Goal: Task Accomplishment & Management: Complete application form

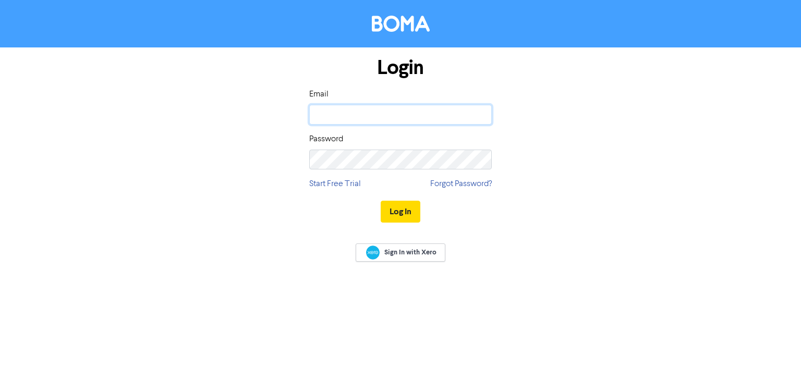
click at [389, 112] on input "email" at bounding box center [400, 115] width 183 height 20
type input "[PERSON_NAME][EMAIL_ADDRESS][PERSON_NAME][DOMAIN_NAME]"
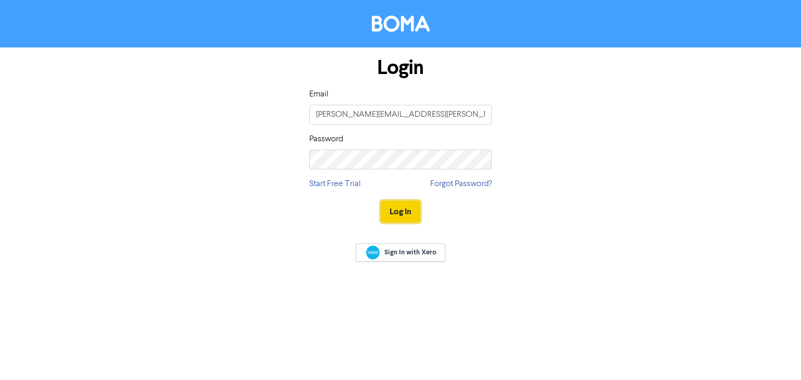
click at [407, 211] on button "Log In" at bounding box center [401, 212] width 40 height 22
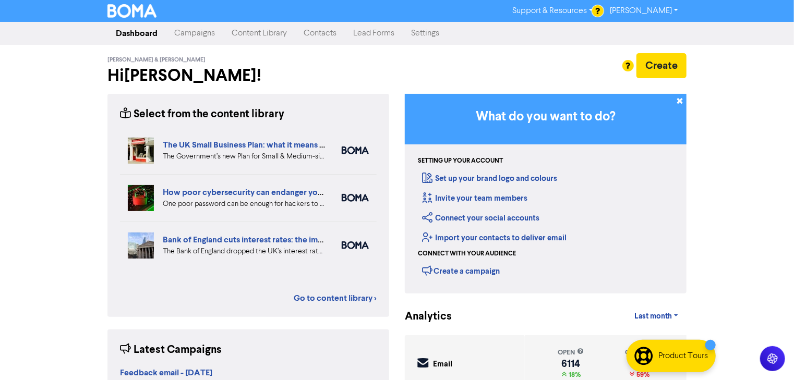
click at [312, 34] on link "Contacts" at bounding box center [320, 33] width 50 height 21
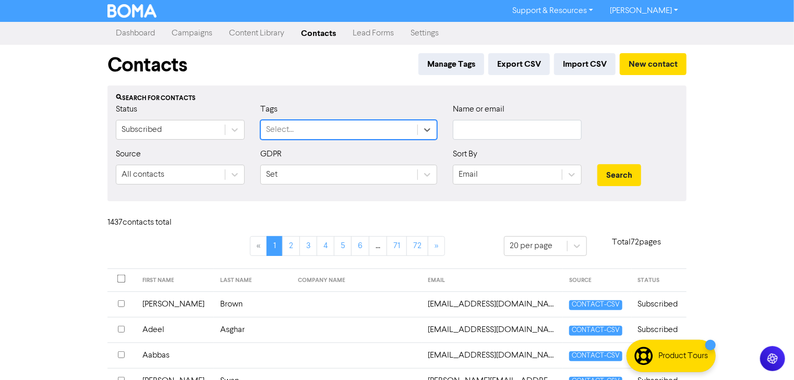
click at [283, 138] on div "Select..." at bounding box center [339, 130] width 157 height 19
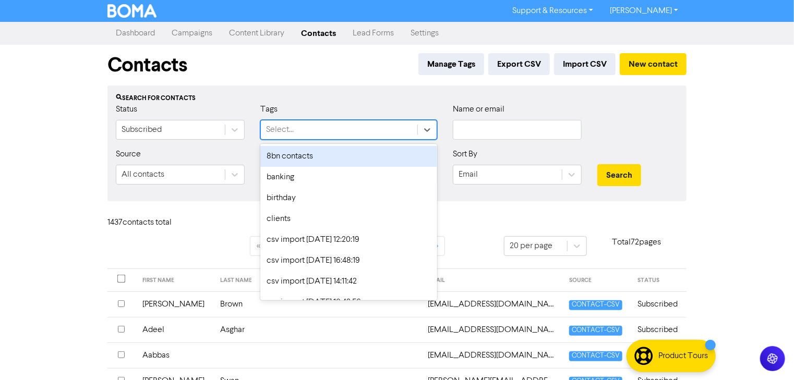
click at [282, 129] on div "Select..." at bounding box center [280, 130] width 28 height 13
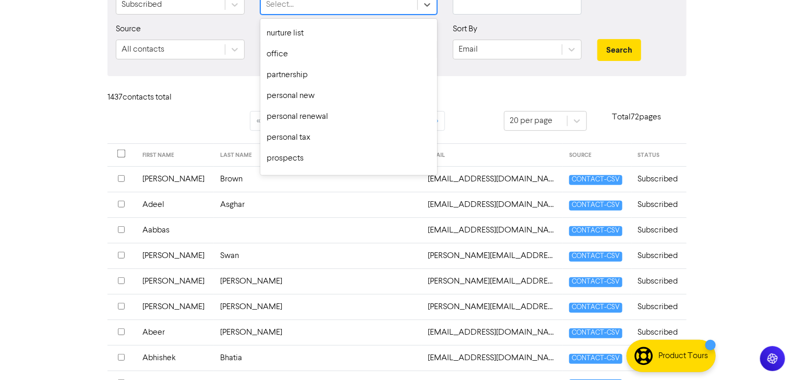
scroll to position [334, 0]
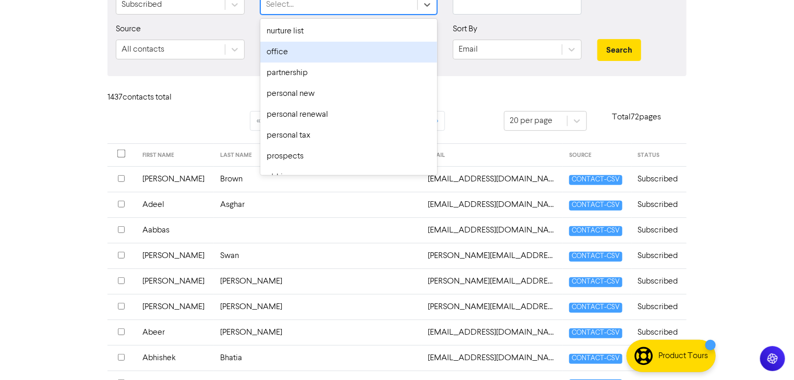
click at [304, 57] on div "office" at bounding box center [348, 52] width 177 height 21
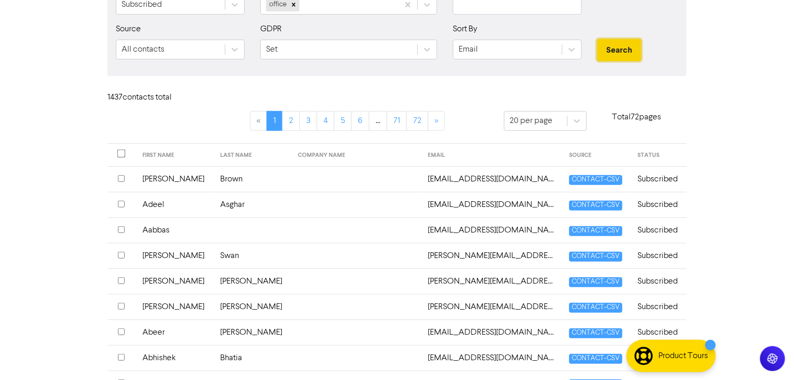
click at [622, 44] on button "Search" at bounding box center [619, 50] width 44 height 22
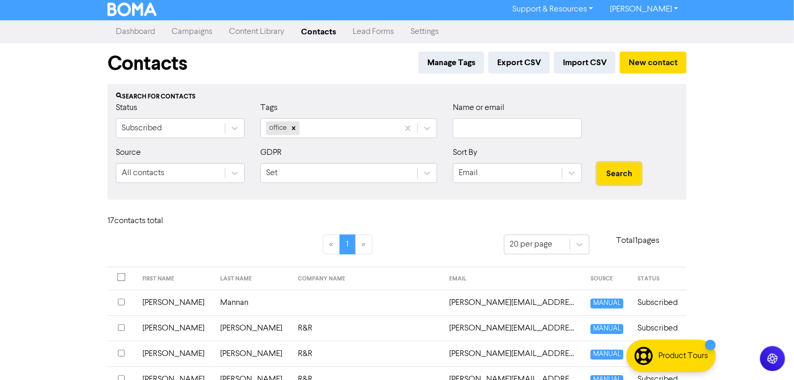
scroll to position [0, 0]
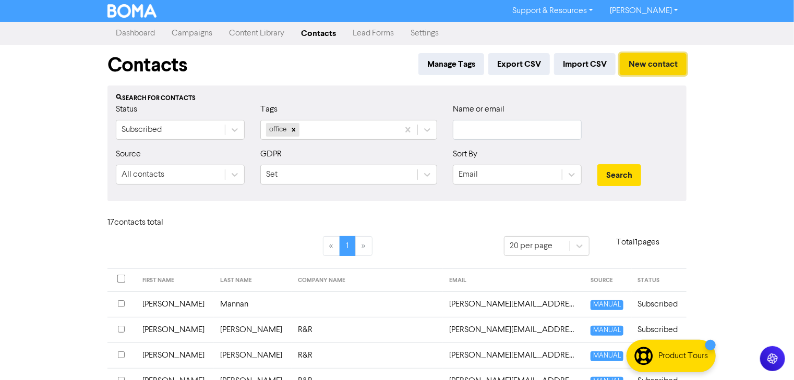
click at [664, 65] on button "New contact" at bounding box center [653, 64] width 67 height 22
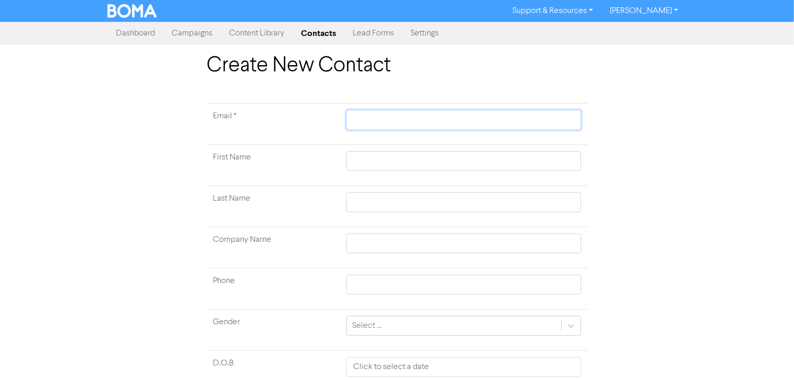
click at [560, 122] on input "text" at bounding box center [463, 120] width 235 height 20
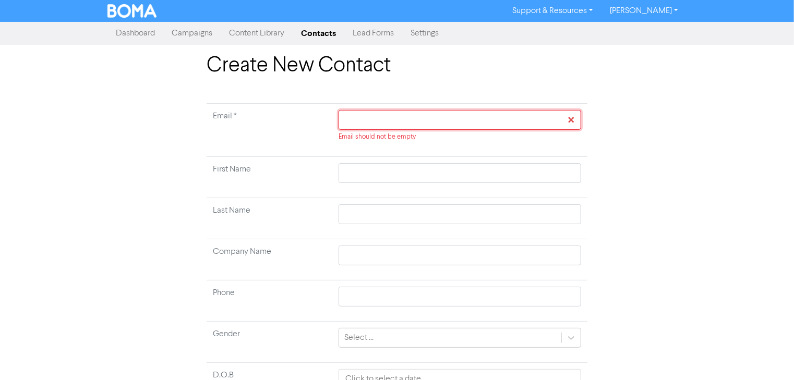
click at [363, 123] on input "text" at bounding box center [460, 120] width 243 height 20
click at [363, 122] on input "text" at bounding box center [460, 120] width 243 height 20
type input "M"
type input "Ma"
type input "Mar"
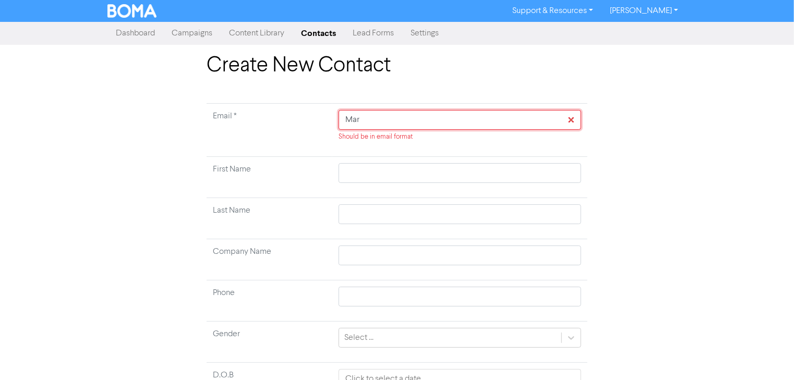
type input "Mark"
type input "[PERSON_NAME]"
type input "[PERSON_NAME] [PERSON_NAME]"
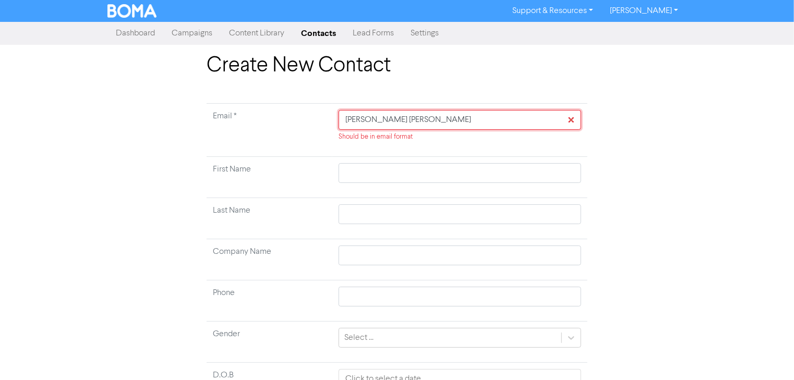
type input "[PERSON_NAME]"
type input "Mark"
type input "Mar"
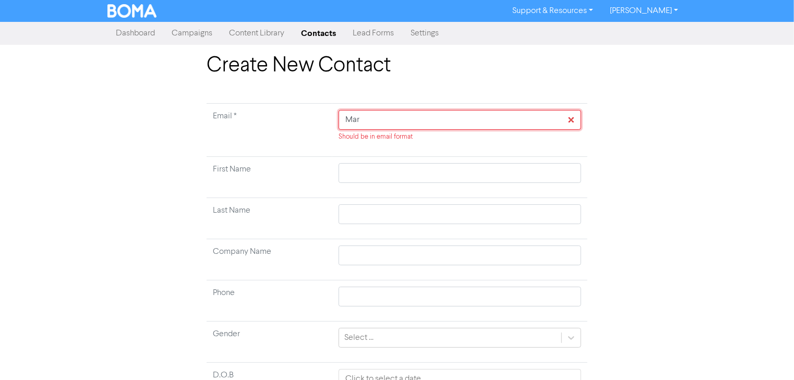
type input "Ma"
type input "M"
type input "m"
type input "ma"
type input "mar"
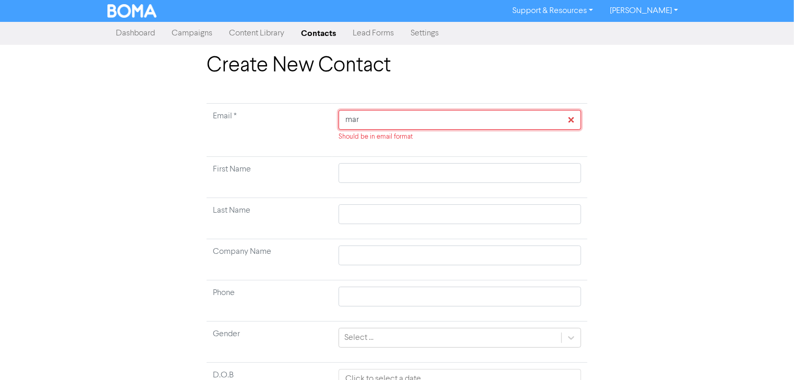
type input "mark"
type input "mark."
type input "mark.b"
type input "[DOMAIN_NAME]"
type input "mark.ben"
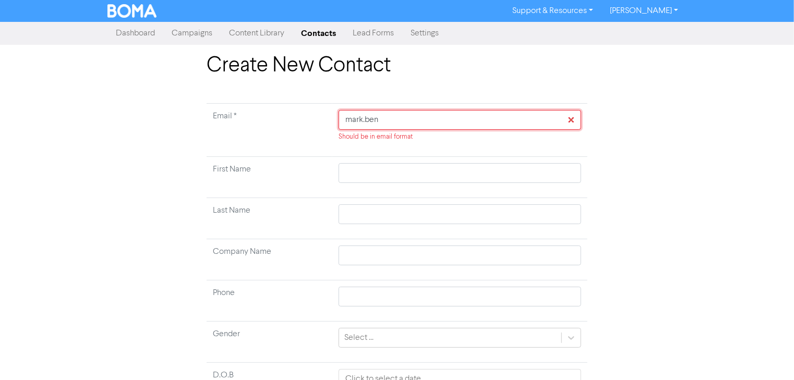
type input "mark.bens"
type input "mark.[PERSON_NAME]"
type input "mark.[PERSON_NAME]@"
type input "mark.[PERSON_NAME]@r"
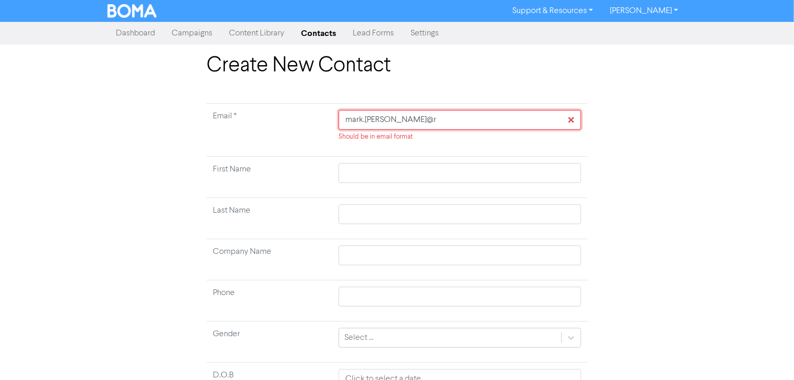
type input "mark.[PERSON_NAME]@ru"
type input "[PERSON_NAME].[PERSON_NAME]@rus"
type input "mark.[PERSON_NAME]@[PERSON_NAME]"
type input "mark.[PERSON_NAME]@russe"
type input "[PERSON_NAME].[PERSON_NAME]@[PERSON_NAME]"
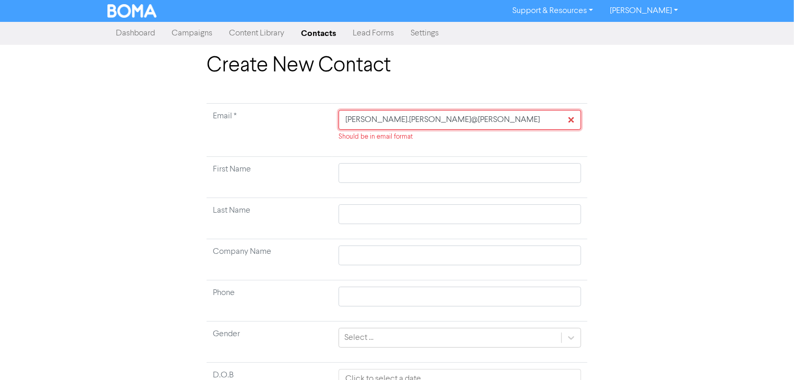
type input "mark.[PERSON_NAME]@[PERSON_NAME]"
type input "[PERSON_NAME].[PERSON_NAME]@[PERSON_NAME]-"
type input "[PERSON_NAME].[PERSON_NAME]@[PERSON_NAME]-r"
type input "[PERSON_NAME].[PERSON_NAME]@[PERSON_NAME]-ru"
type input "[PERSON_NAME].[PERSON_NAME]@[PERSON_NAME]-rus"
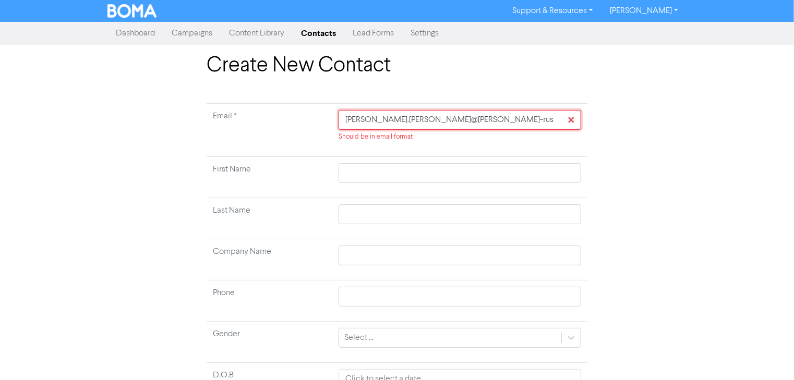
type input "mark.[PERSON_NAME]@[PERSON_NAME]"
type input "[PERSON_NAME].[PERSON_NAME]@[PERSON_NAME]"
type input "[PERSON_NAME].[PERSON_NAME]@[PERSON_NAME]."
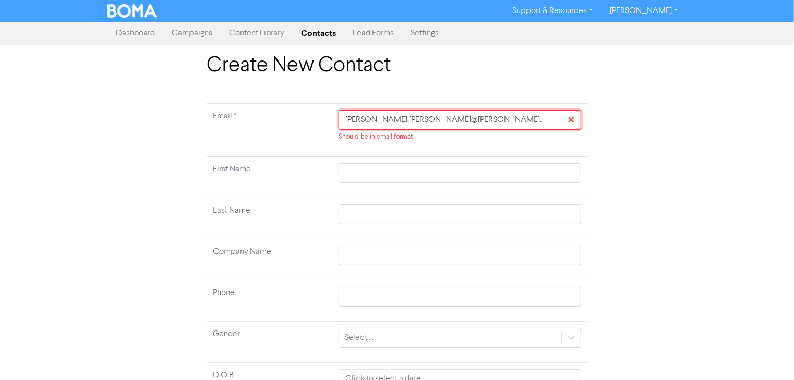
type input "[PERSON_NAME].[PERSON_NAME]@[PERSON_NAME].c"
type input "[PERSON_NAME][EMAIL_ADDRESS][PERSON_NAME][PERSON_NAME][DOMAIN_NAME]"
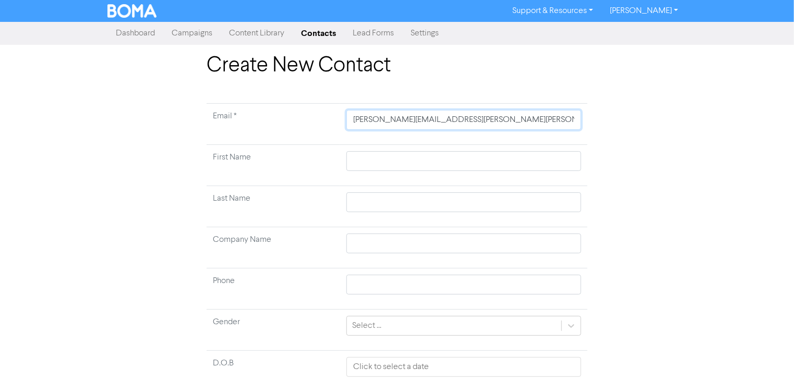
type input "[PERSON_NAME][EMAIL_ADDRESS][PERSON_NAME][PERSON_NAME][DOMAIN_NAME]."
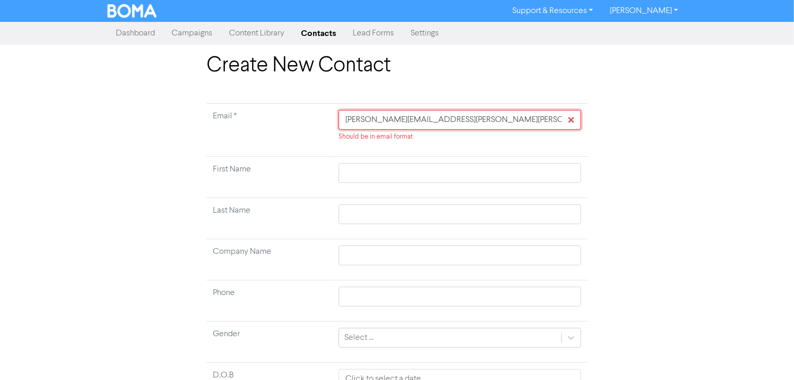
type input "[PERSON_NAME].[PERSON_NAME]@[PERSON_NAME].co.[PERSON_NAME]"
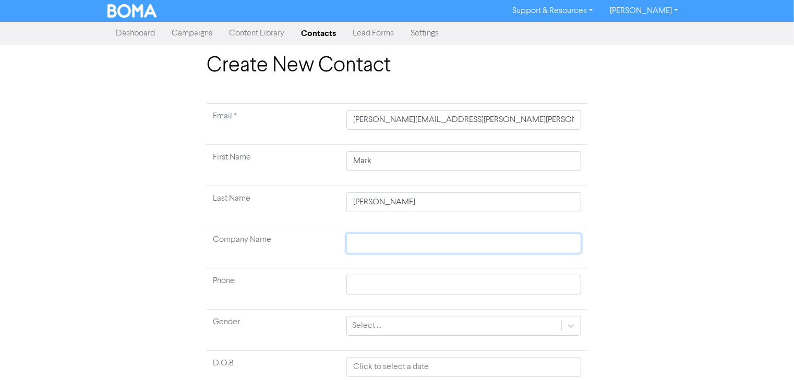
click at [389, 246] on input "text" at bounding box center [463, 244] width 235 height 20
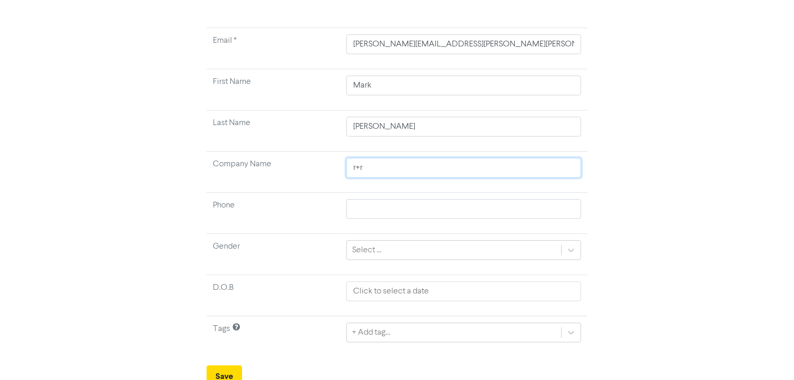
scroll to position [81, 0]
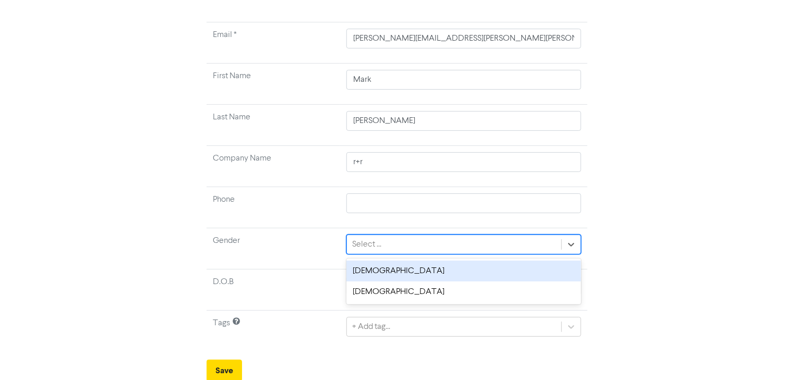
click at [390, 247] on div "Select ..." at bounding box center [454, 244] width 214 height 19
click at [380, 279] on div "[DEMOGRAPHIC_DATA]" at bounding box center [463, 271] width 235 height 21
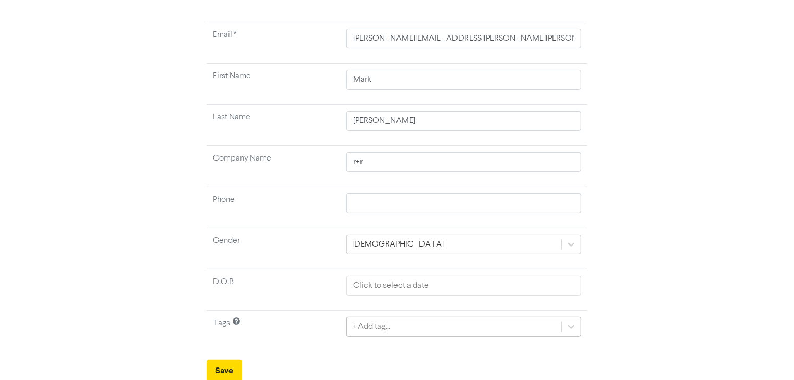
click at [399, 331] on div "+ Add tag..." at bounding box center [463, 327] width 235 height 20
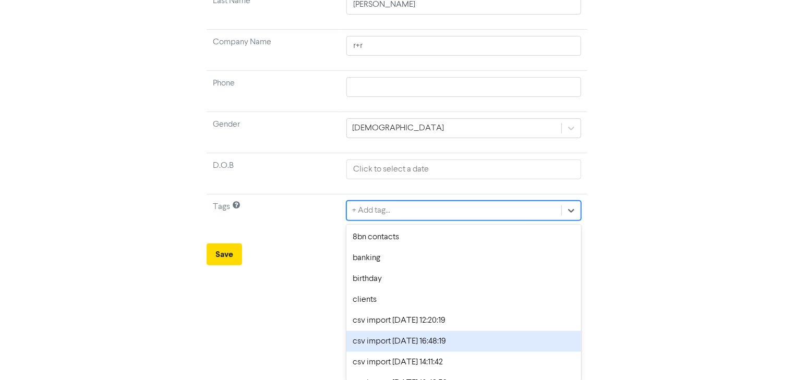
click at [399, 331] on div "csv import [DATE] 16:48:19" at bounding box center [463, 341] width 235 height 21
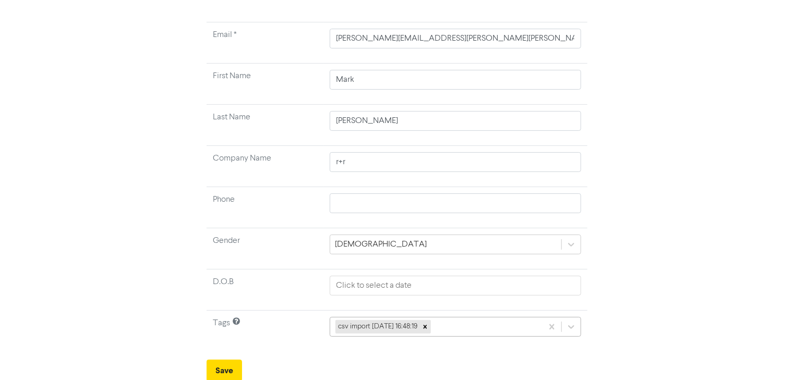
scroll to position [198, 0]
click at [507, 320] on div "csv import [DATE] 16:48:19" at bounding box center [455, 326] width 251 height 20
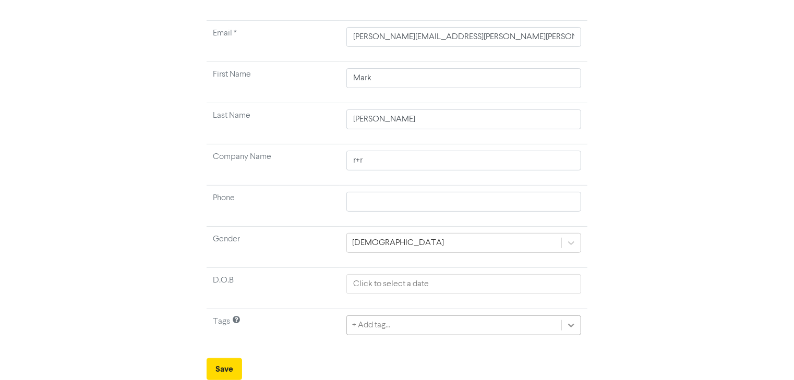
click at [573, 322] on div "+ Add tag..." at bounding box center [463, 326] width 235 height 20
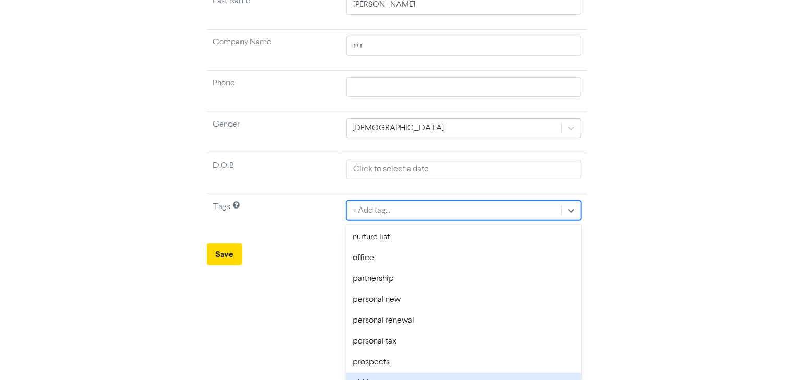
scroll to position [328, 0]
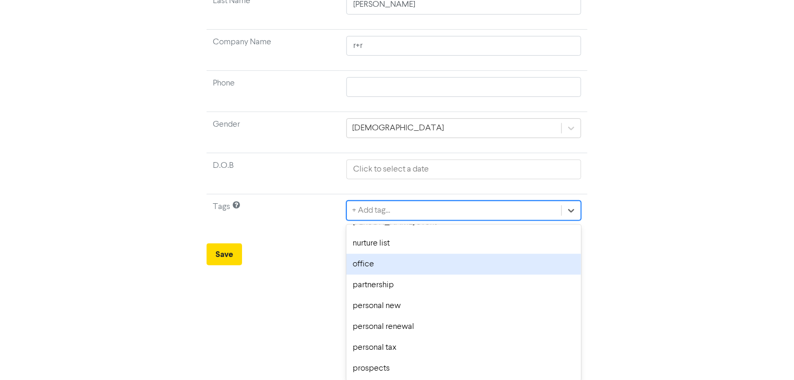
click at [365, 262] on div "office" at bounding box center [463, 264] width 235 height 21
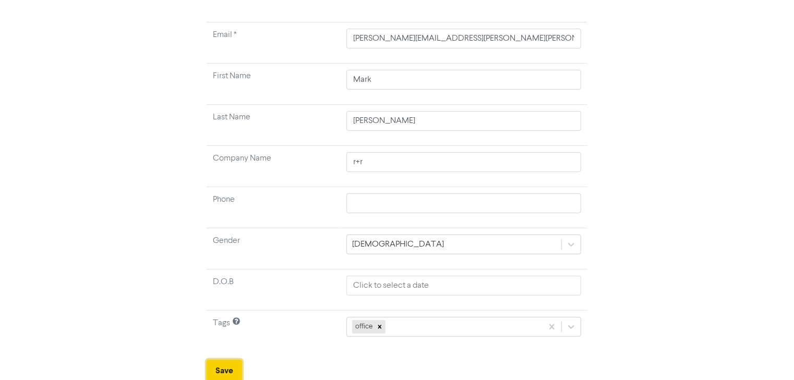
click at [218, 363] on button "Save" at bounding box center [224, 371] width 35 height 22
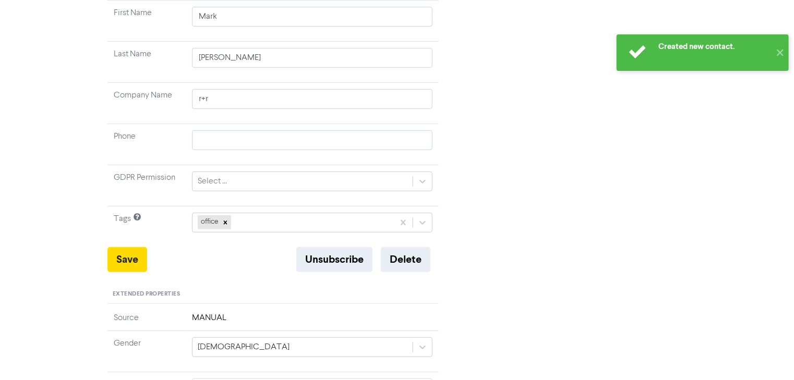
scroll to position [209, 0]
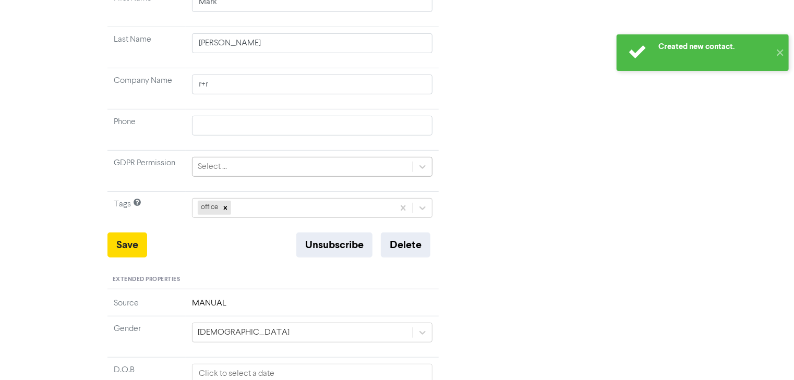
click at [215, 161] on div "Select ..." at bounding box center [212, 167] width 29 height 13
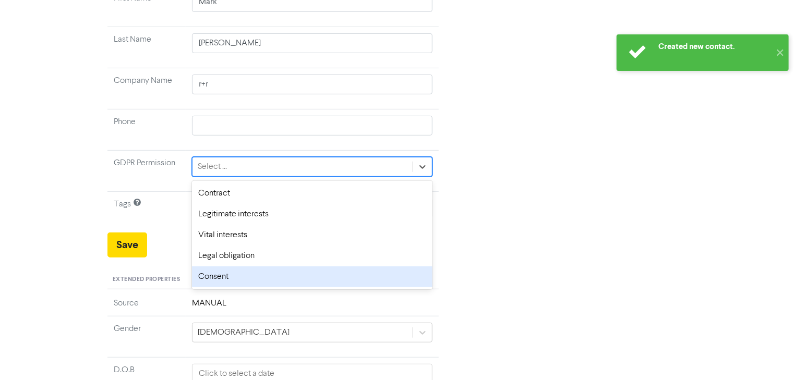
click at [236, 270] on div "Extended Properties" at bounding box center [272, 280] width 331 height 20
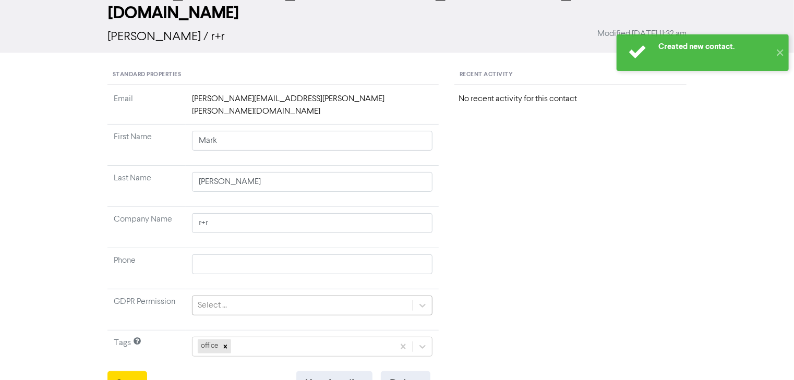
scroll to position [250, 0]
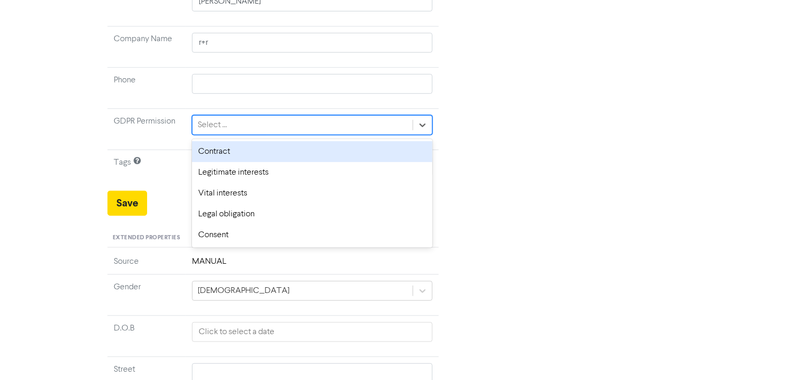
click at [238, 116] on div "Select ..." at bounding box center [303, 125] width 220 height 19
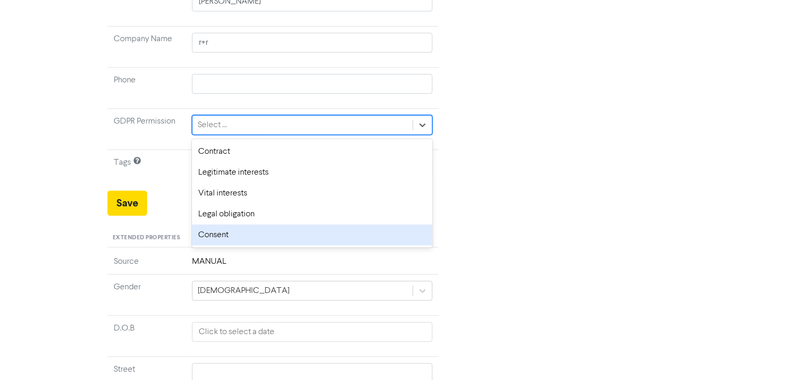
click at [237, 225] on div "Consent" at bounding box center [312, 235] width 241 height 21
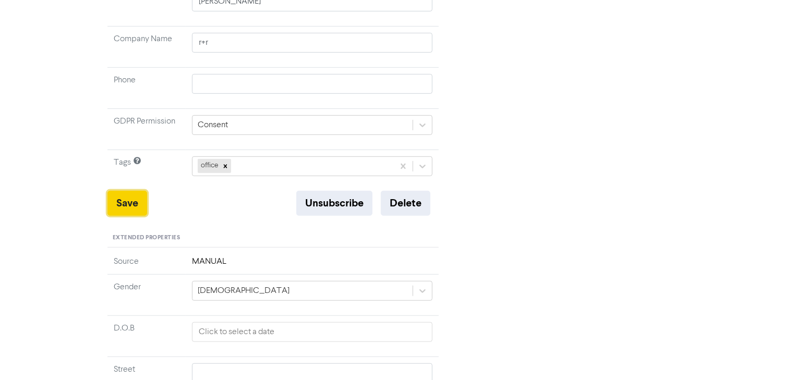
click at [130, 191] on button "Save" at bounding box center [127, 203] width 40 height 25
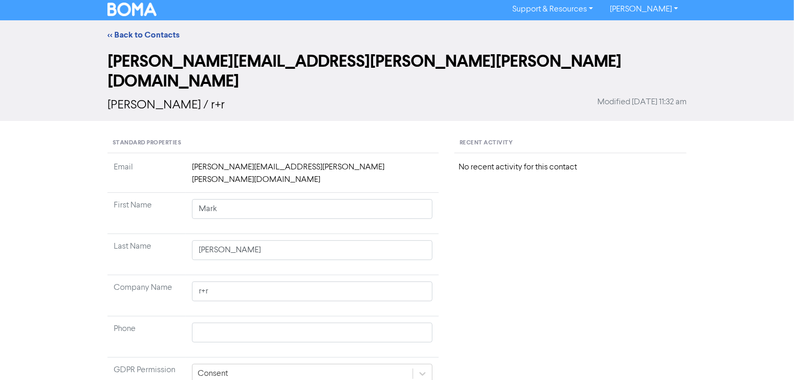
scroll to position [0, 0]
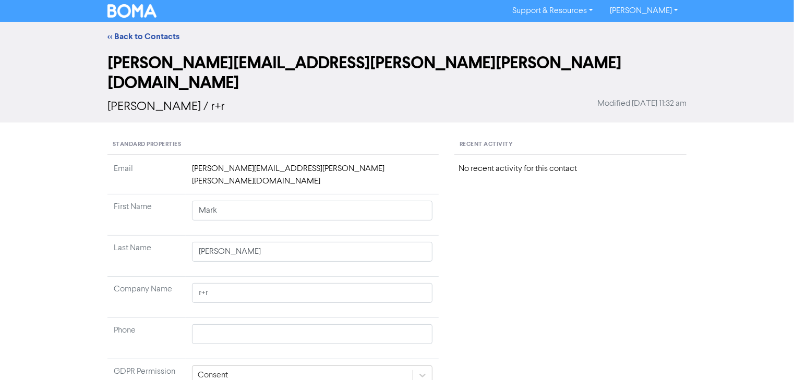
click at [149, 28] on div "<< Back to Contacts" at bounding box center [397, 36] width 794 height 29
click at [157, 38] on link "<< Back to Contacts" at bounding box center [143, 36] width 72 height 10
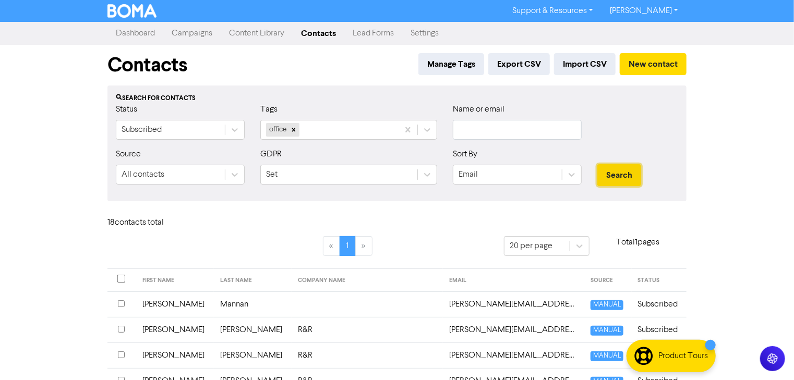
click at [626, 179] on button "Search" at bounding box center [619, 175] width 44 height 22
click at [643, 68] on button "New contact" at bounding box center [653, 64] width 67 height 22
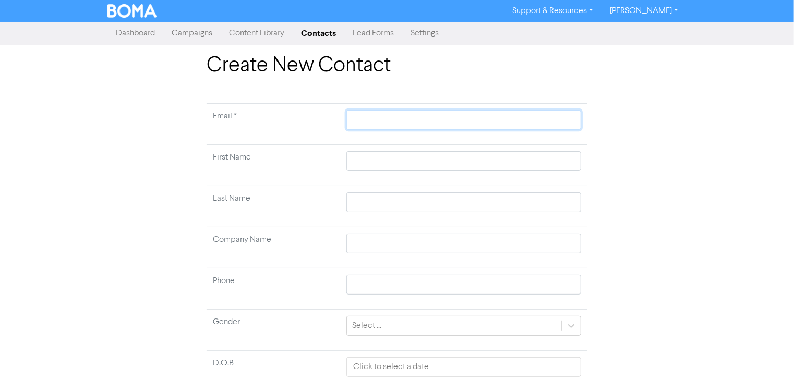
click at [429, 127] on input "text" at bounding box center [463, 120] width 235 height 20
paste input "[EMAIL_ADDRESS][PERSON_NAME][DOMAIN_NAME]"
click at [445, 161] on input "text" at bounding box center [463, 161] width 235 height 20
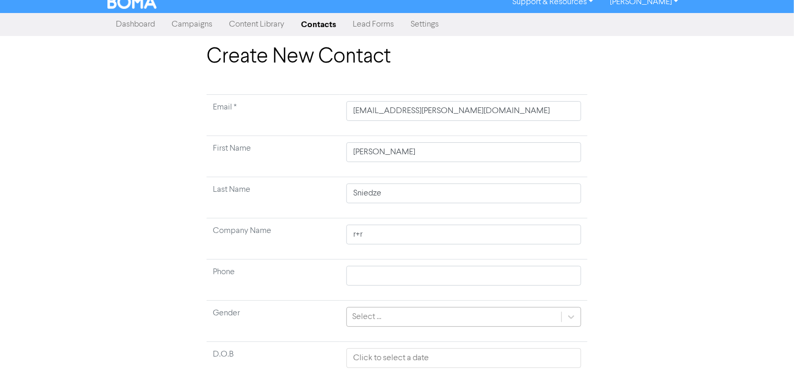
click at [393, 327] on div "Select ..." at bounding box center [463, 317] width 235 height 20
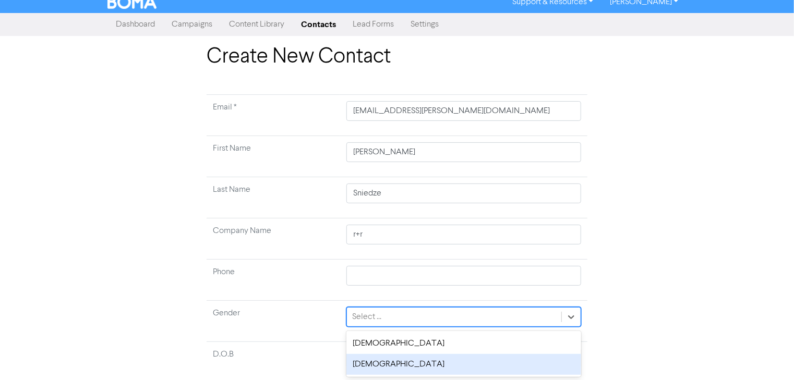
click at [388, 365] on div "[DEMOGRAPHIC_DATA]" at bounding box center [463, 364] width 235 height 21
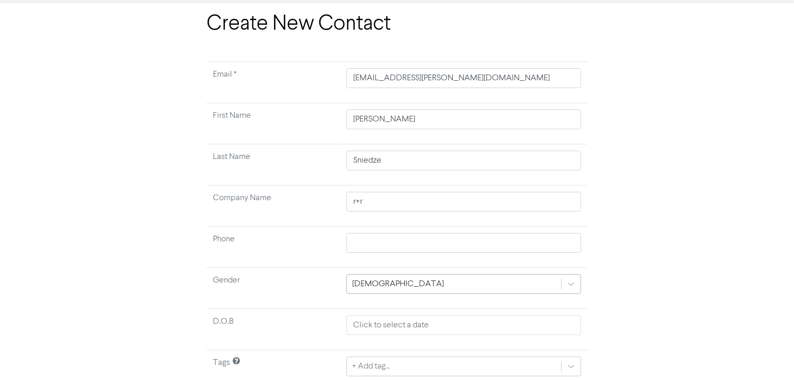
scroll to position [81, 0]
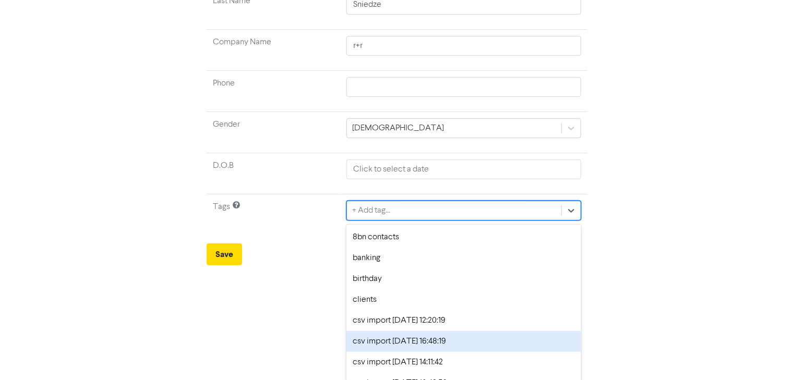
click at [409, 221] on div "option csv import [DATE] 16:48:19 focused, 6 of 33. 33 results available. Use U…" at bounding box center [463, 211] width 235 height 20
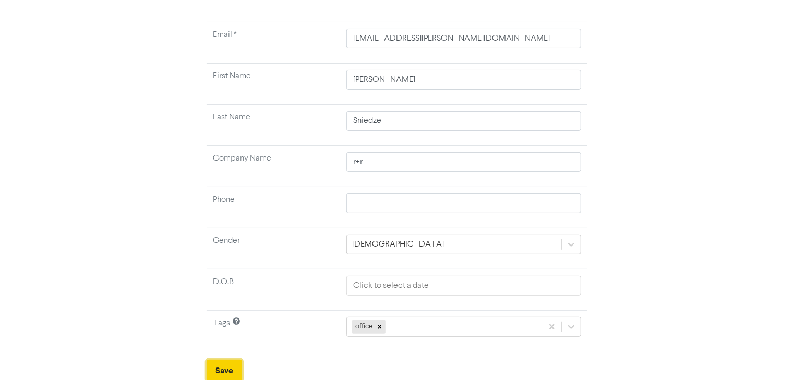
click at [226, 363] on button "Save" at bounding box center [224, 371] width 35 height 22
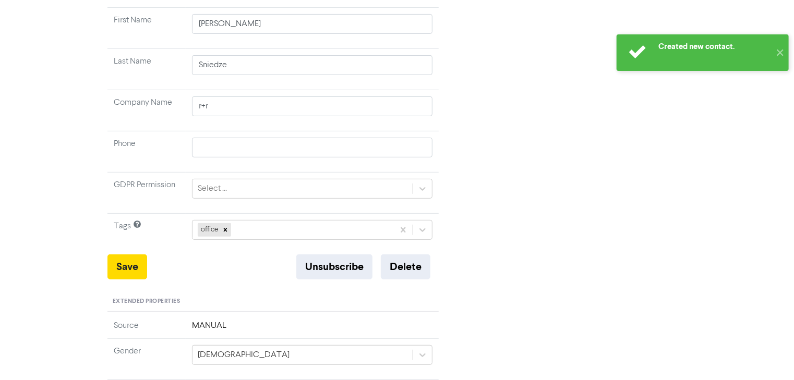
scroll to position [167, 0]
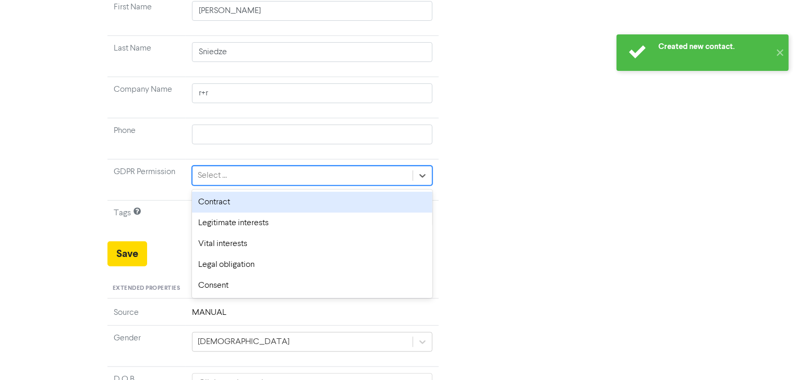
click at [376, 177] on div "Select ..." at bounding box center [303, 175] width 220 height 19
click at [376, 176] on div "Select ..." at bounding box center [303, 175] width 220 height 19
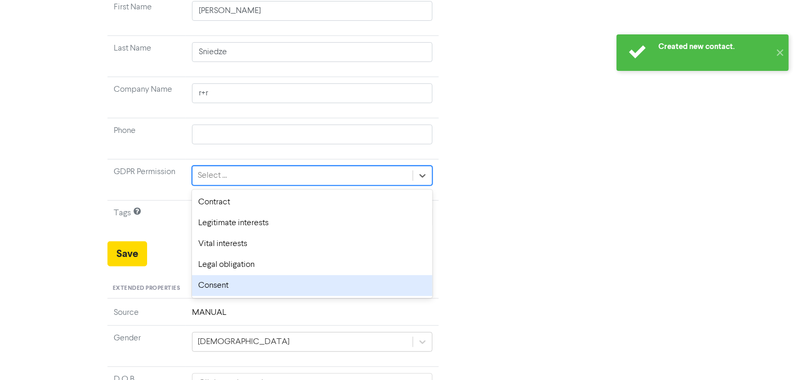
scroll to position [0, 0]
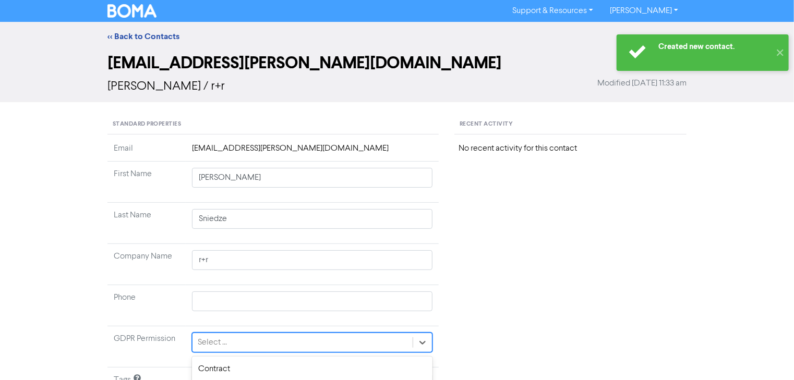
click at [259, 283] on td "r+r" at bounding box center [312, 264] width 253 height 41
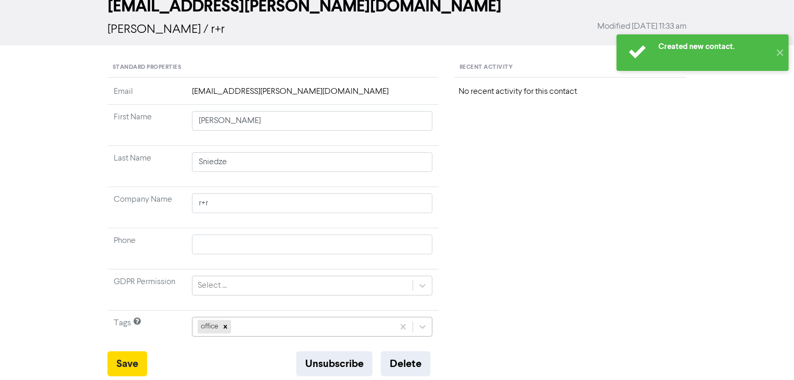
scroll to position [125, 0]
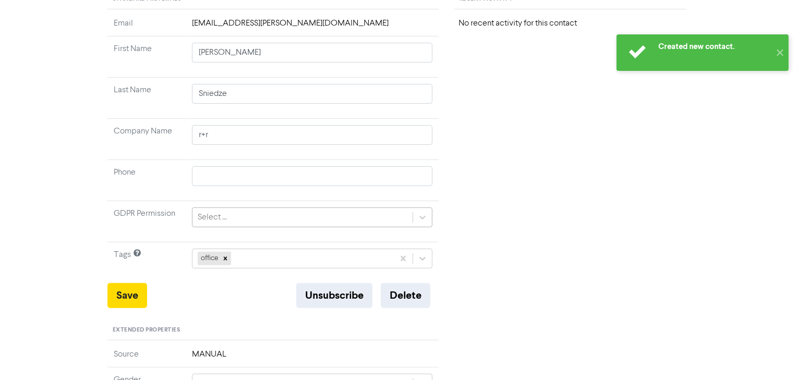
click at [262, 219] on div "Select ..." at bounding box center [303, 217] width 220 height 19
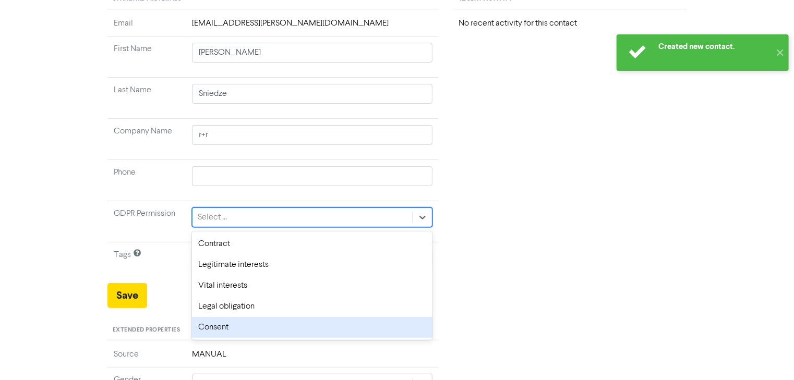
click at [236, 323] on div "Consent" at bounding box center [312, 327] width 241 height 21
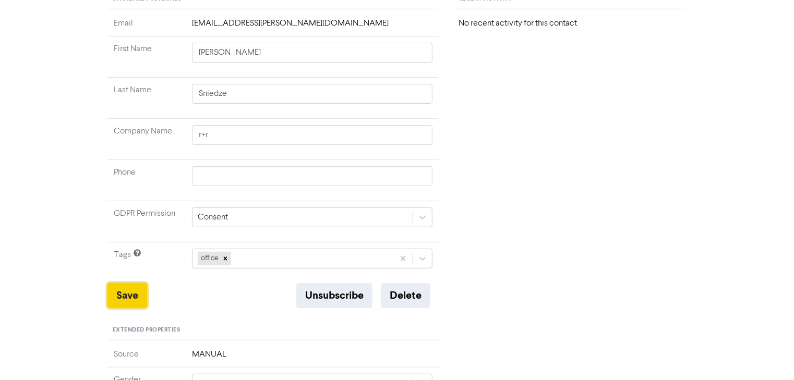
click at [128, 290] on button "Save" at bounding box center [127, 295] width 40 height 25
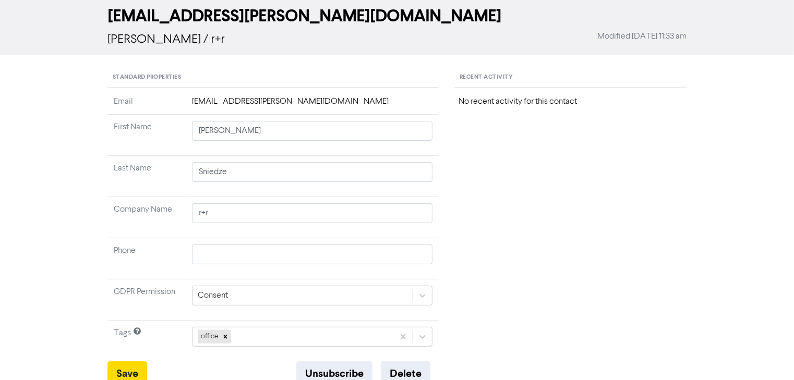
scroll to position [0, 0]
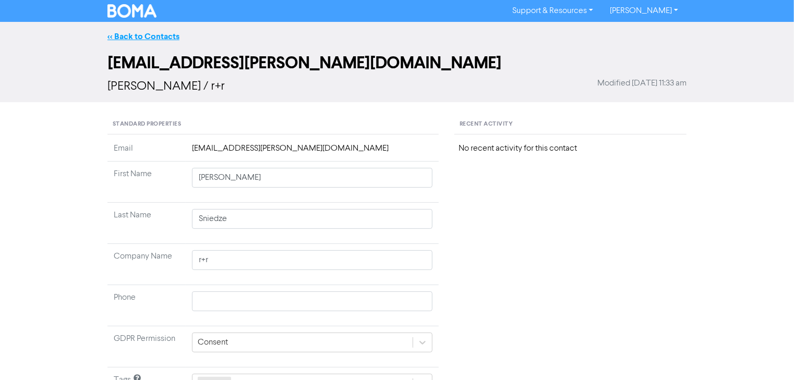
click at [120, 36] on link "<< Back to Contacts" at bounding box center [143, 36] width 72 height 10
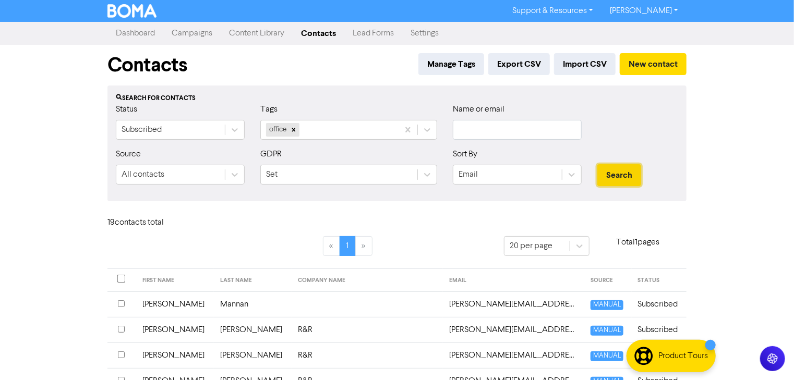
click at [616, 172] on button "Search" at bounding box center [619, 175] width 44 height 22
